Goal: Task Accomplishment & Management: Use online tool/utility

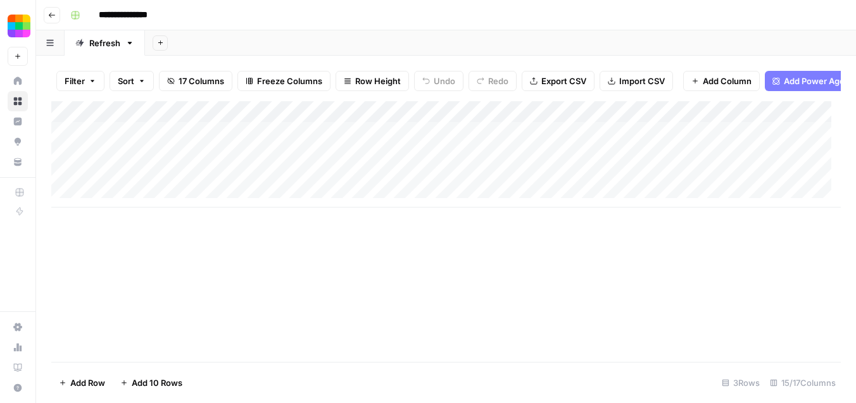
click at [666, 145] on div "Add Column" at bounding box center [446, 154] width 790 height 106
click at [800, 141] on div "Add Column" at bounding box center [446, 154] width 790 height 106
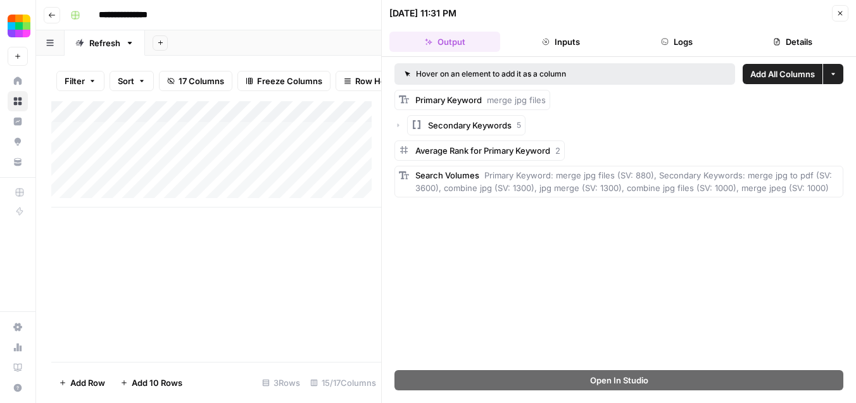
click at [562, 49] on button "Inputs" at bounding box center [560, 42] width 111 height 20
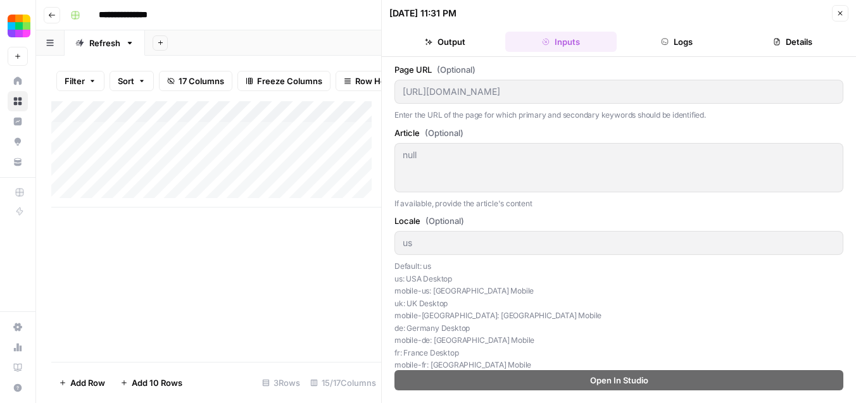
click at [648, 49] on button "Logs" at bounding box center [677, 42] width 111 height 20
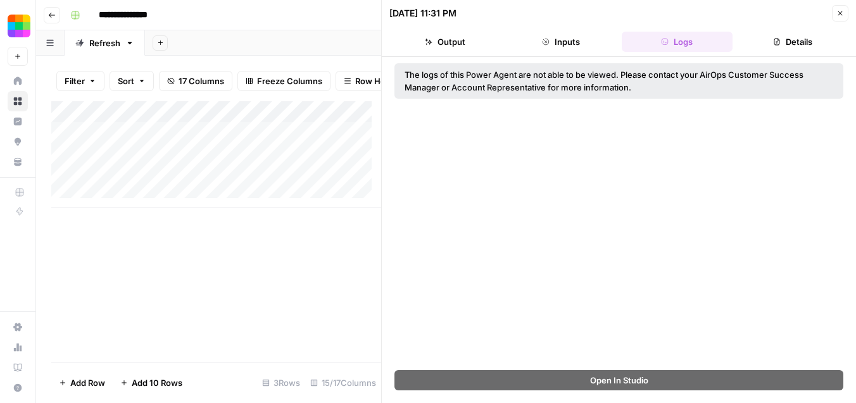
click at [762, 46] on button "Details" at bounding box center [793, 42] width 111 height 20
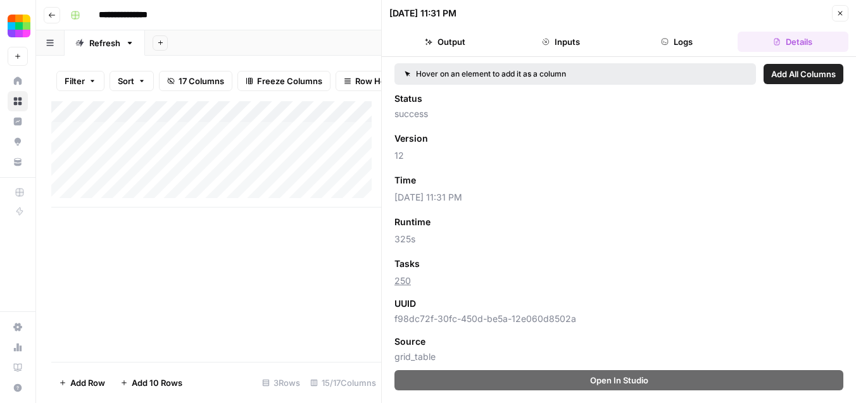
click at [463, 35] on button "Output" at bounding box center [444, 42] width 111 height 20
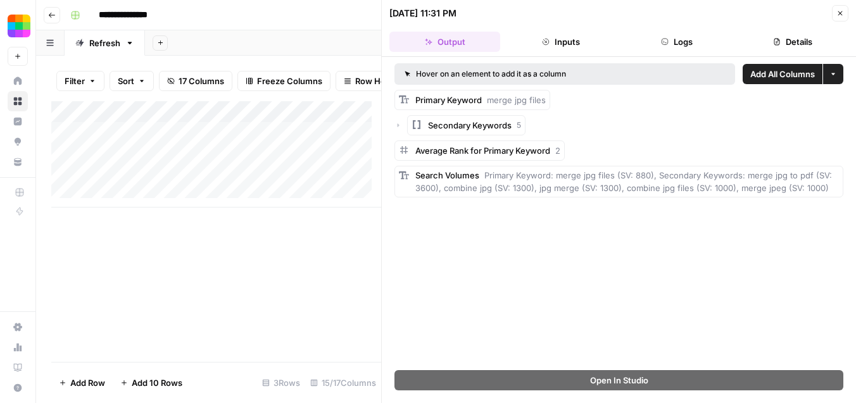
click at [491, 124] on span "Secondary Keywords" at bounding box center [470, 125] width 84 height 13
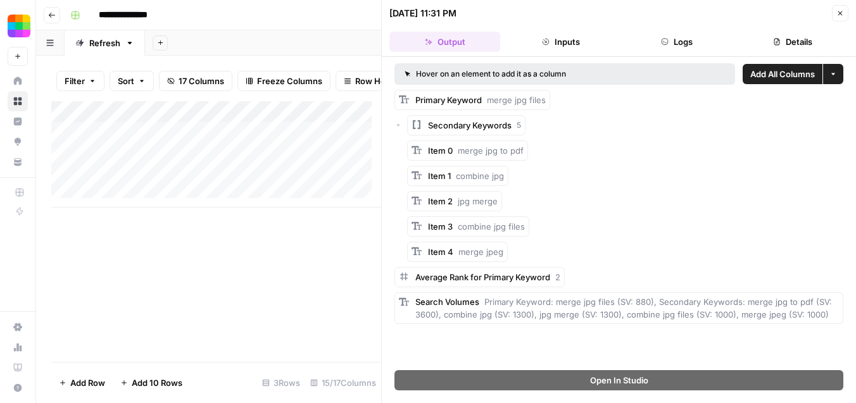
click at [491, 124] on span "Secondary Keywords" at bounding box center [470, 125] width 84 height 13
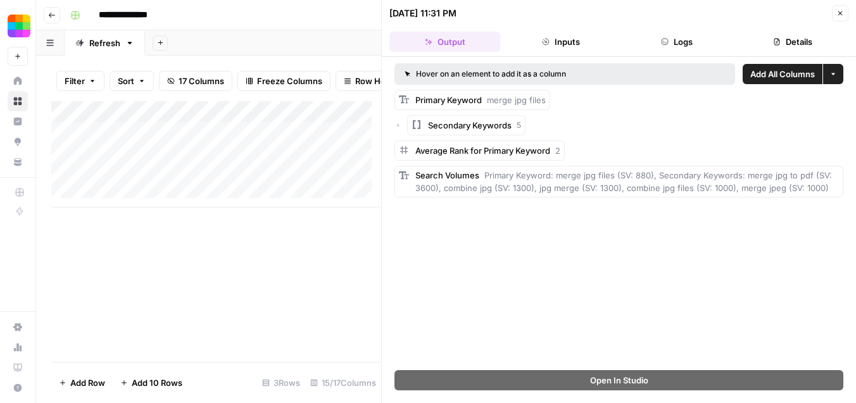
click at [835, 18] on button "Close" at bounding box center [840, 13] width 16 height 16
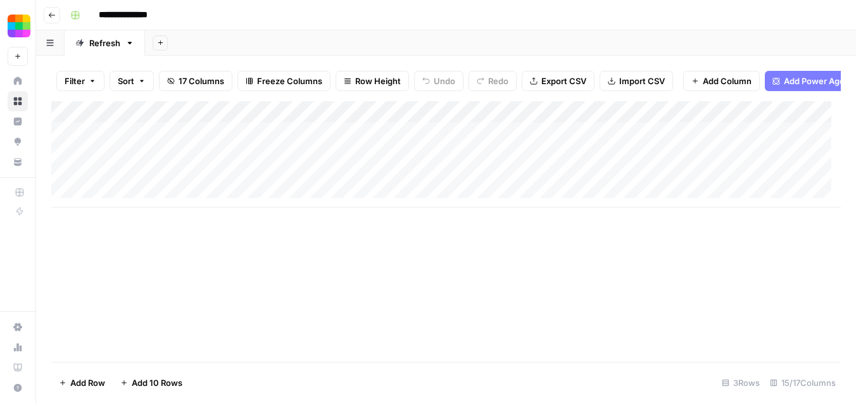
scroll to position [5, 0]
drag, startPoint x: 279, startPoint y: 129, endPoint x: 333, endPoint y: 130, distance: 53.9
click at [333, 130] on div "Add Column" at bounding box center [446, 154] width 790 height 106
drag, startPoint x: 331, startPoint y: 125, endPoint x: 379, endPoint y: 127, distance: 48.2
click at [379, 127] on div "Add Column" at bounding box center [446, 154] width 790 height 106
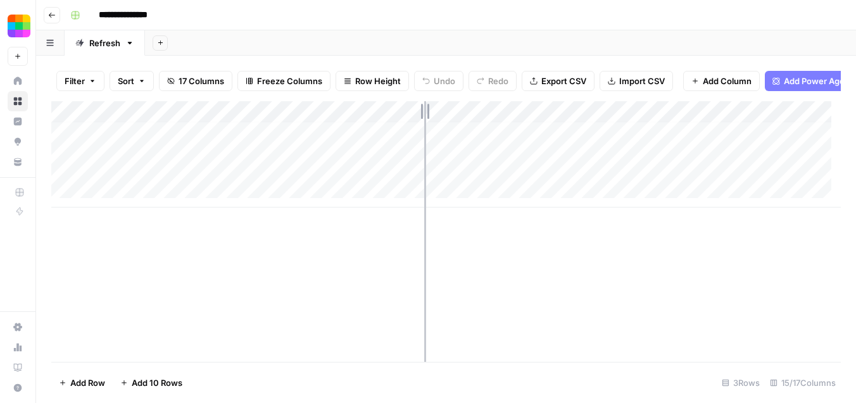
drag, startPoint x: 379, startPoint y: 127, endPoint x: 424, endPoint y: 134, distance: 45.4
click at [424, 134] on div "Add Column" at bounding box center [446, 154] width 790 height 106
click at [420, 126] on div "Add Column" at bounding box center [446, 154] width 790 height 106
drag, startPoint x: 419, startPoint y: 129, endPoint x: 411, endPoint y: 129, distance: 8.2
click at [411, 129] on div "Add Column" at bounding box center [446, 154] width 790 height 106
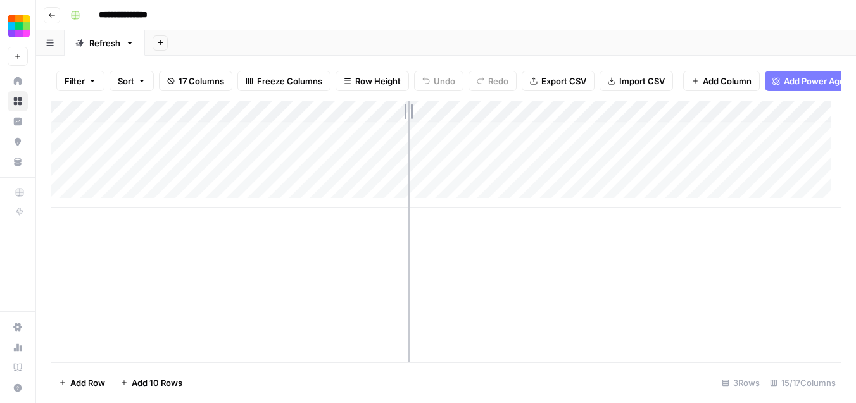
click at [407, 129] on div "Add Column" at bounding box center [446, 154] width 790 height 106
drag, startPoint x: 522, startPoint y: 129, endPoint x: 496, endPoint y: 130, distance: 25.4
click at [496, 130] on div "Add Column" at bounding box center [446, 154] width 790 height 106
drag, startPoint x: 499, startPoint y: 130, endPoint x: 506, endPoint y: 130, distance: 7.0
click at [506, 130] on div "Add Column" at bounding box center [446, 154] width 790 height 106
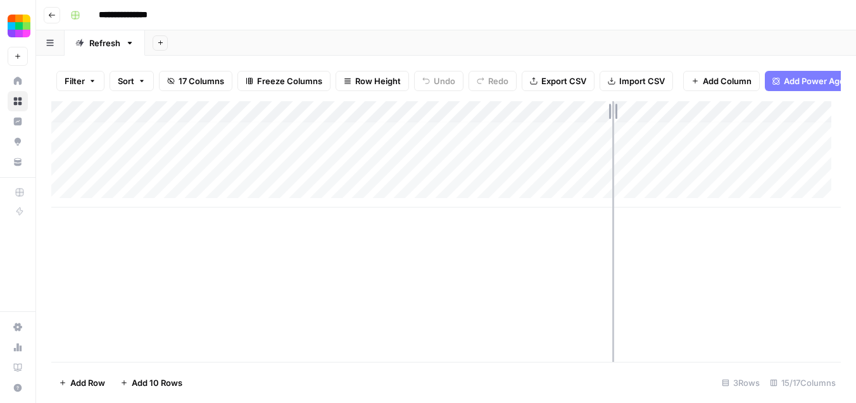
click at [612, 130] on div "Add Column" at bounding box center [446, 154] width 790 height 106
drag, startPoint x: 726, startPoint y: 125, endPoint x: 717, endPoint y: 125, distance: 9.5
click at [717, 125] on div "Add Column" at bounding box center [446, 154] width 790 height 106
click at [346, 141] on div "Add Column" at bounding box center [446, 154] width 790 height 106
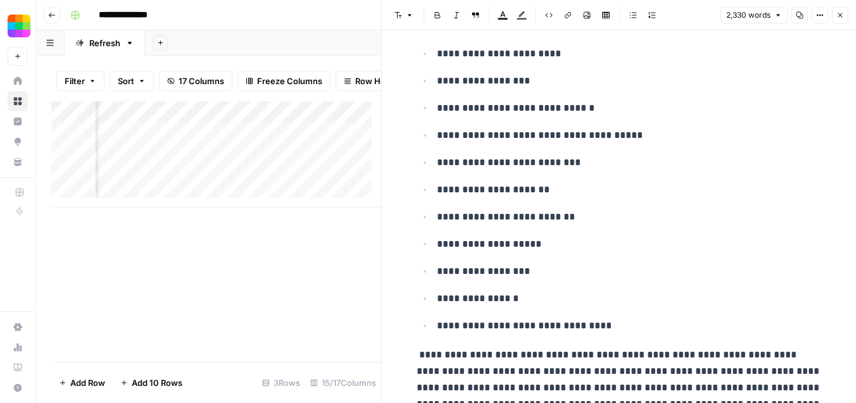
scroll to position [434, 0]
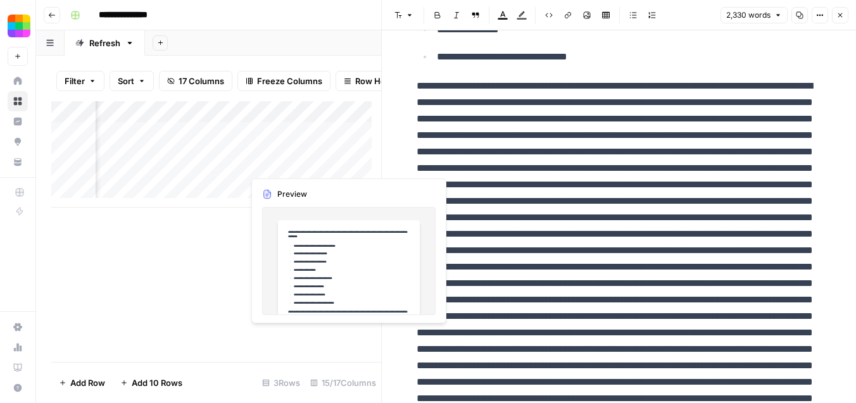
click at [332, 161] on div "Add Column" at bounding box center [216, 154] width 330 height 106
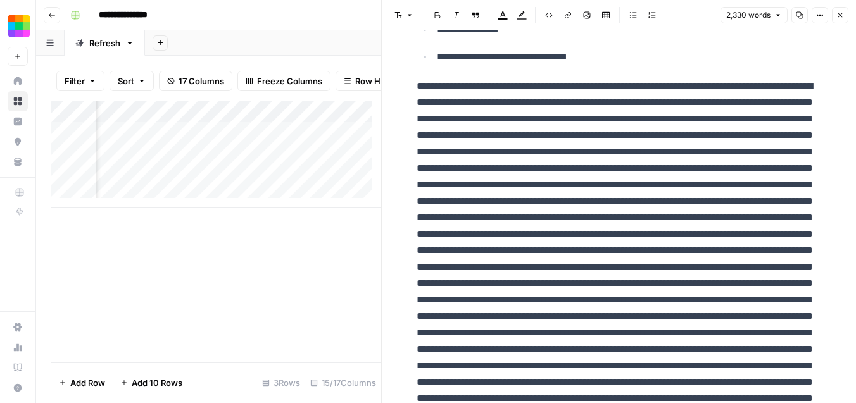
click at [845, 17] on button "Close" at bounding box center [840, 15] width 16 height 16
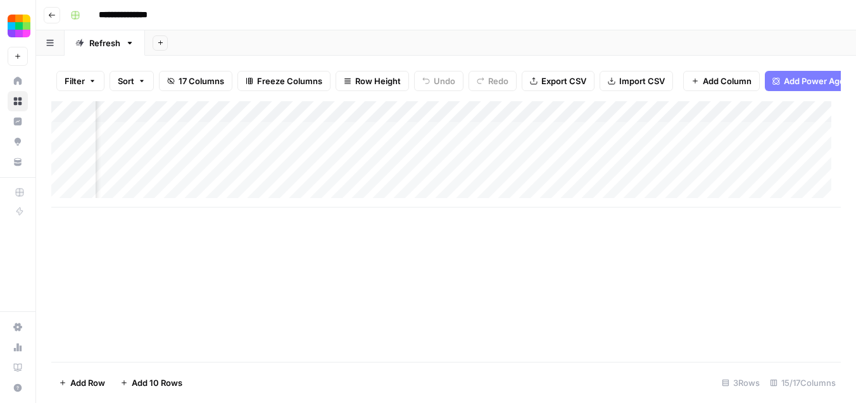
scroll to position [0, 1246]
click at [669, 142] on div "Add Column" at bounding box center [446, 154] width 790 height 106
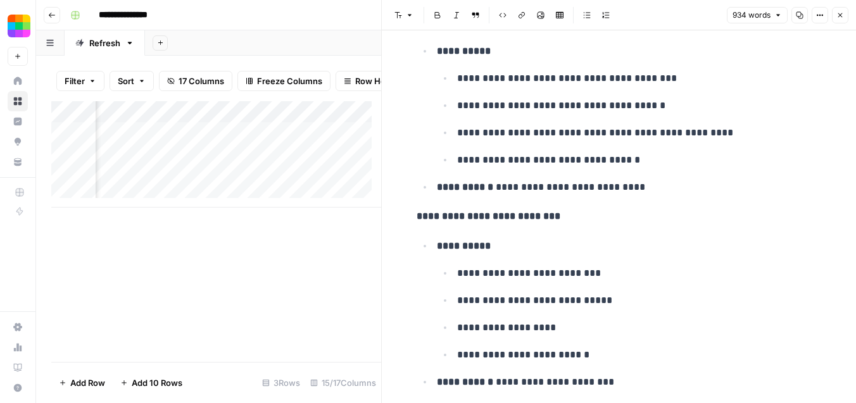
scroll to position [2490, 0]
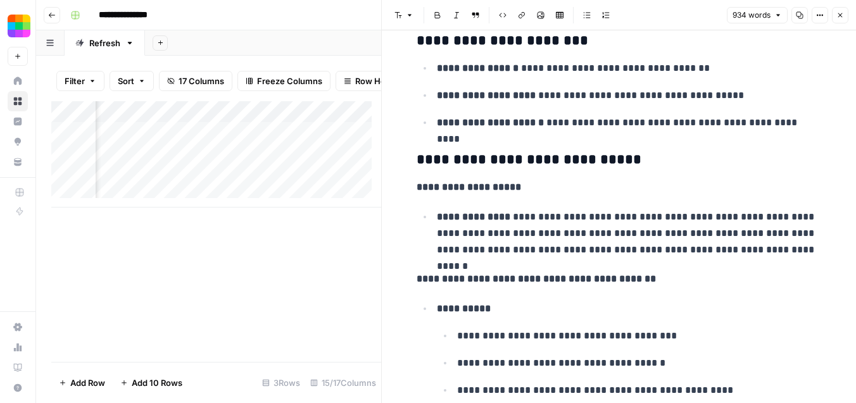
click at [279, 328] on div "Add Column" at bounding box center [216, 231] width 330 height 261
click at [847, 16] on button "Close" at bounding box center [840, 15] width 16 height 16
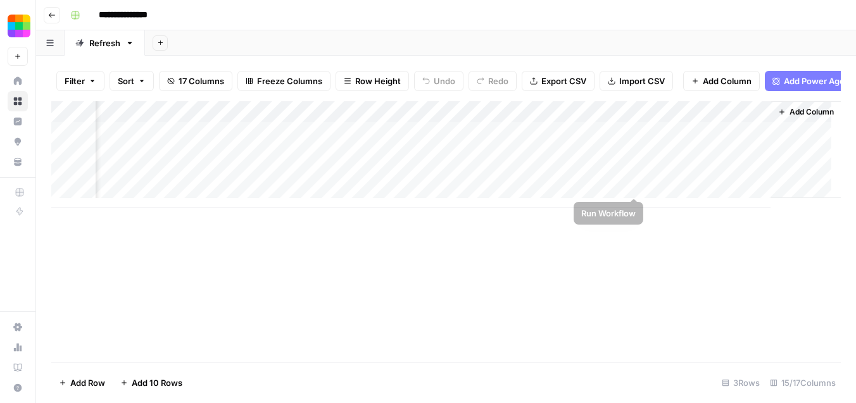
scroll to position [0, 1441]
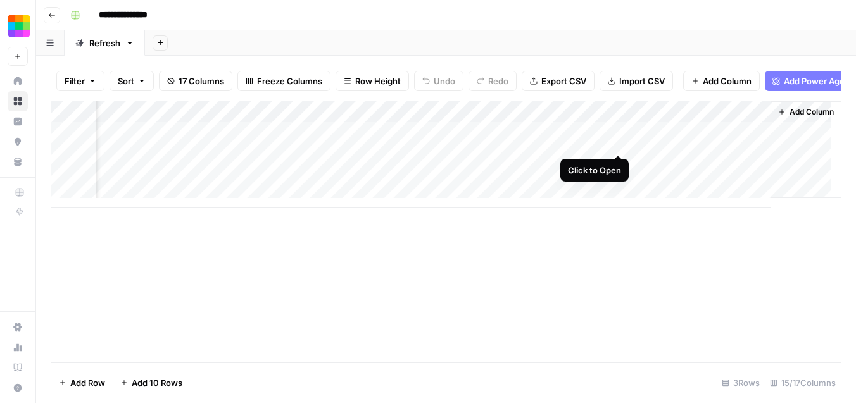
click at [622, 141] on div "Add Column" at bounding box center [446, 154] width 790 height 106
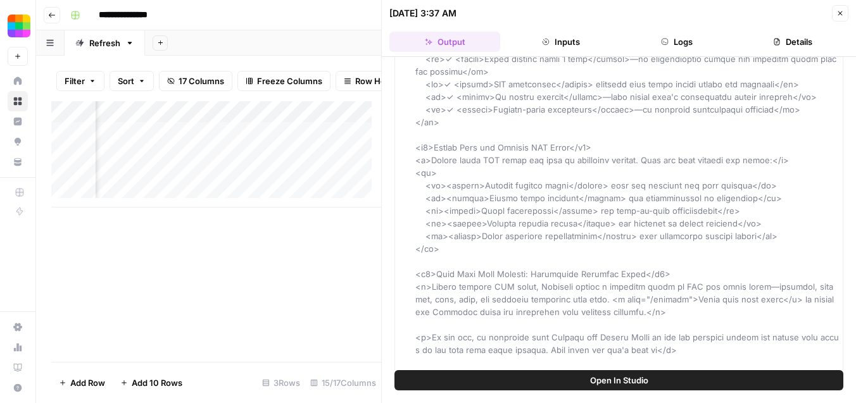
scroll to position [771, 0]
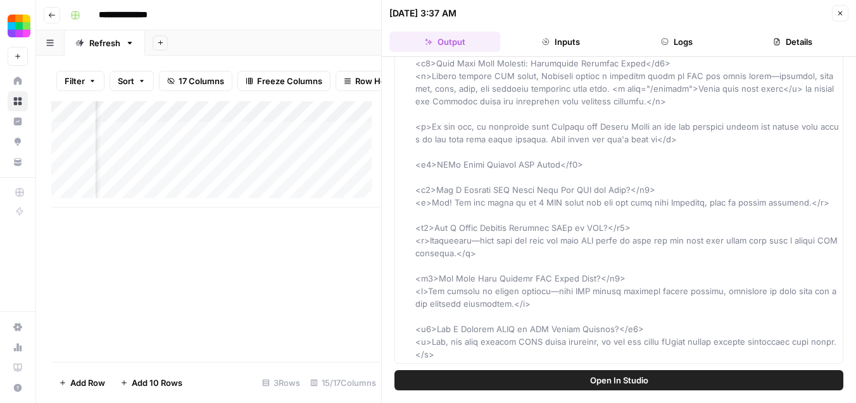
click at [845, 12] on button "Close" at bounding box center [840, 13] width 16 height 16
